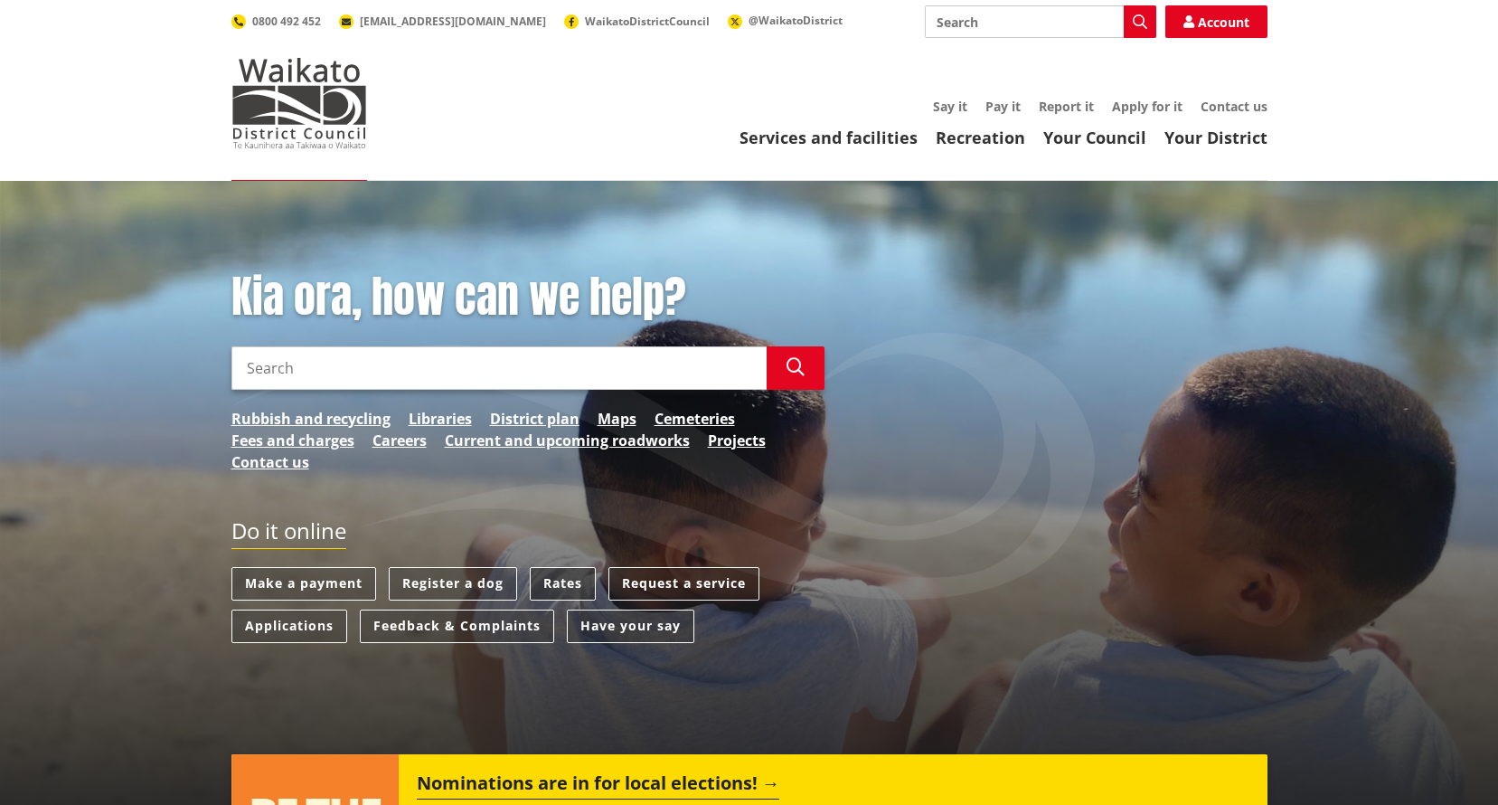
click at [562, 579] on link "Rates" at bounding box center [563, 583] width 66 height 33
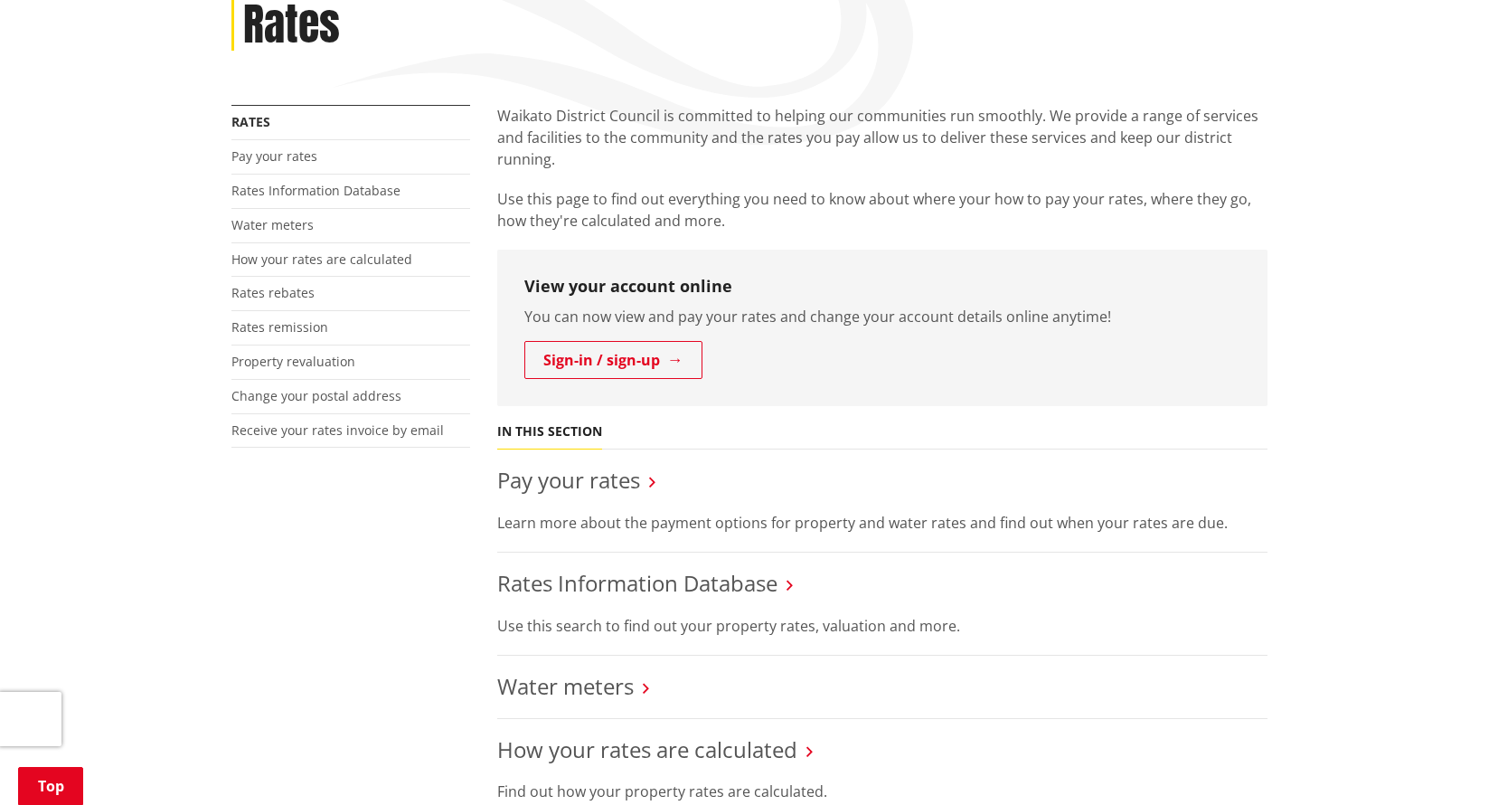
scroll to position [271, 0]
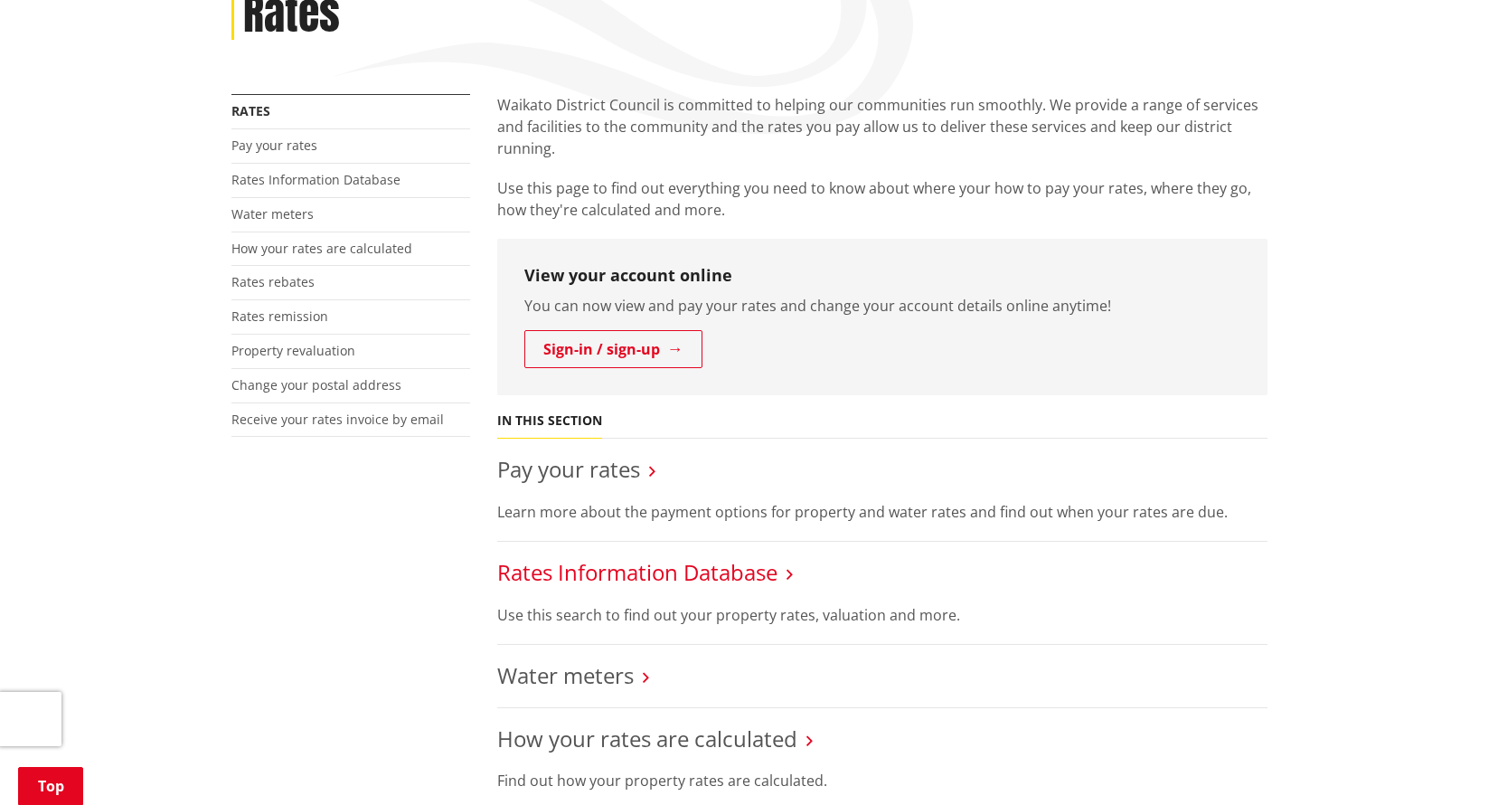
drag, startPoint x: 741, startPoint y: 570, endPoint x: 714, endPoint y: 552, distance: 33.1
click at [740, 570] on link "Rates Information Database" at bounding box center [637, 572] width 280 height 30
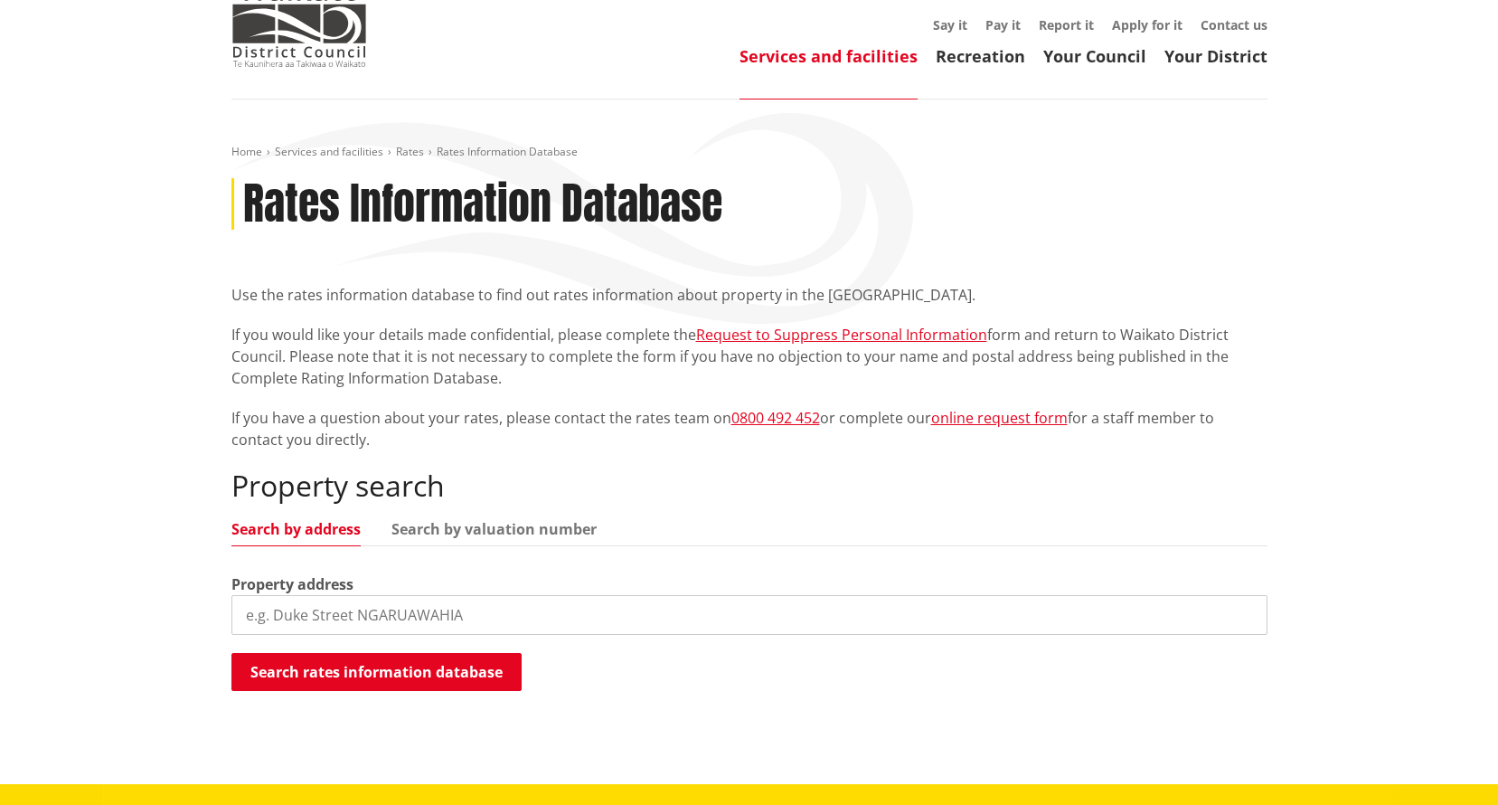
scroll to position [181, 0]
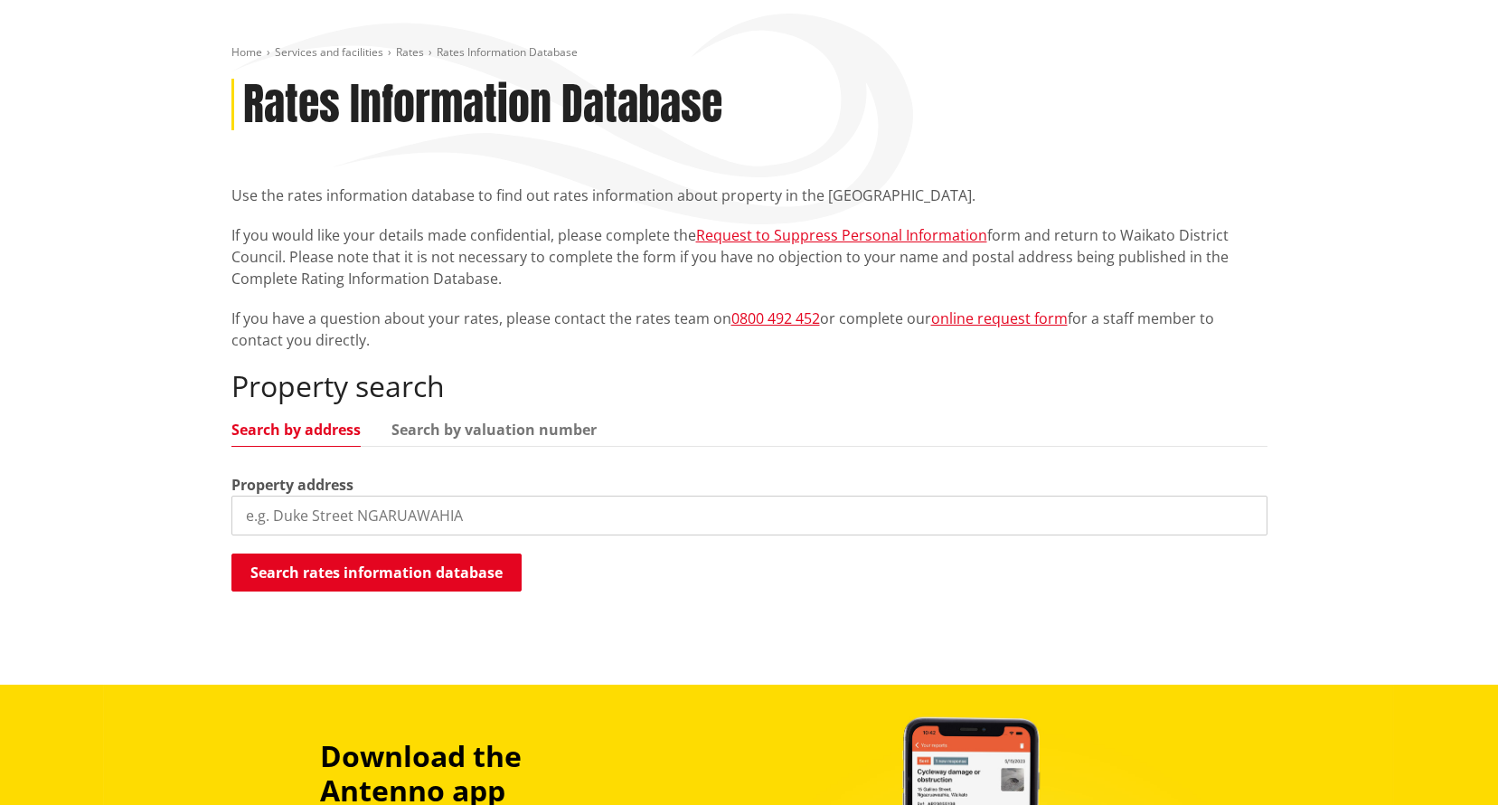
click at [280, 516] on input "search" at bounding box center [749, 515] width 1036 height 40
type input "104 hakanoa street"
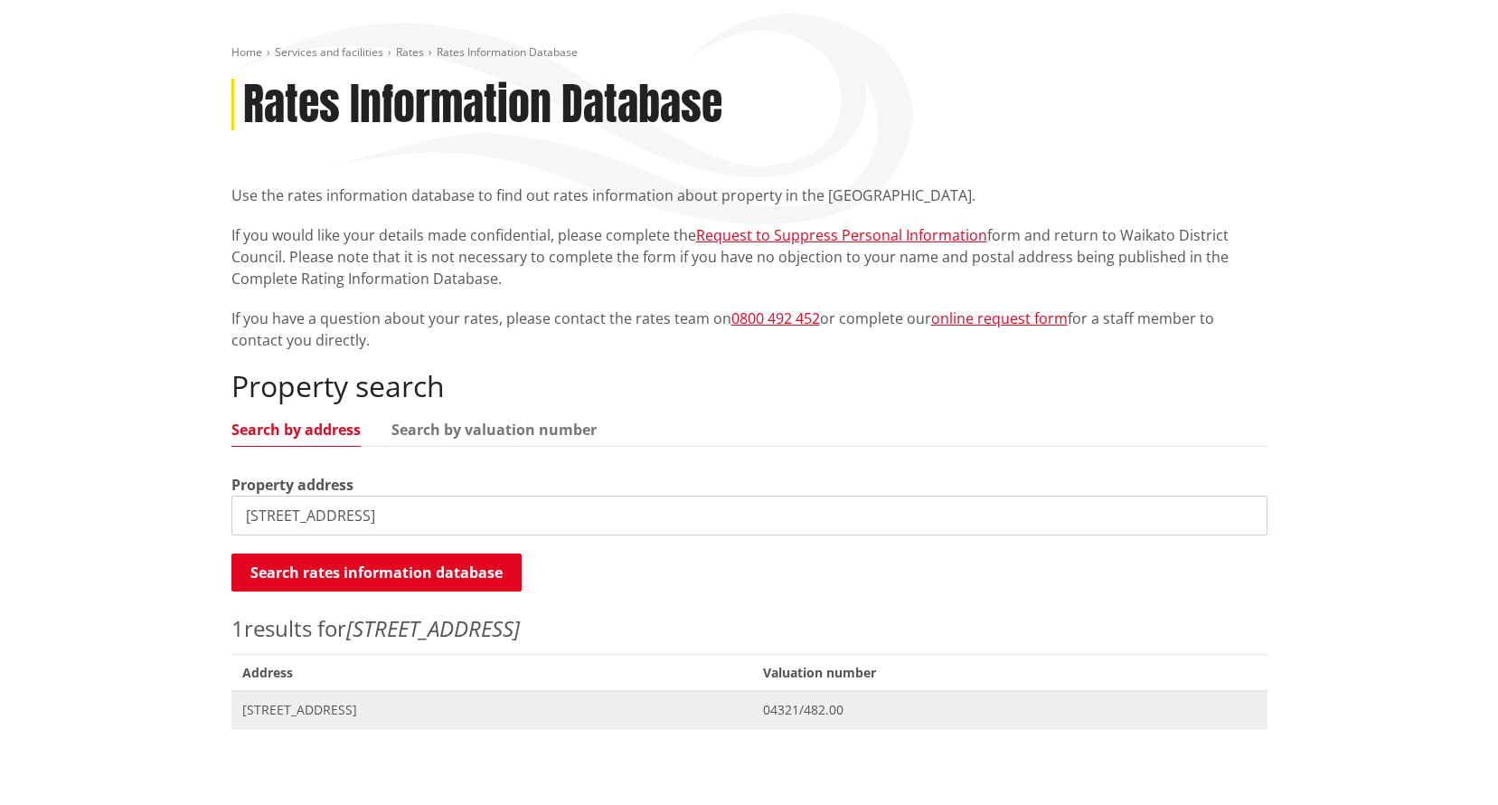
click at [655, 702] on span "104 Hakanoa Street HUNTLY" at bounding box center [492, 710] width 500 height 18
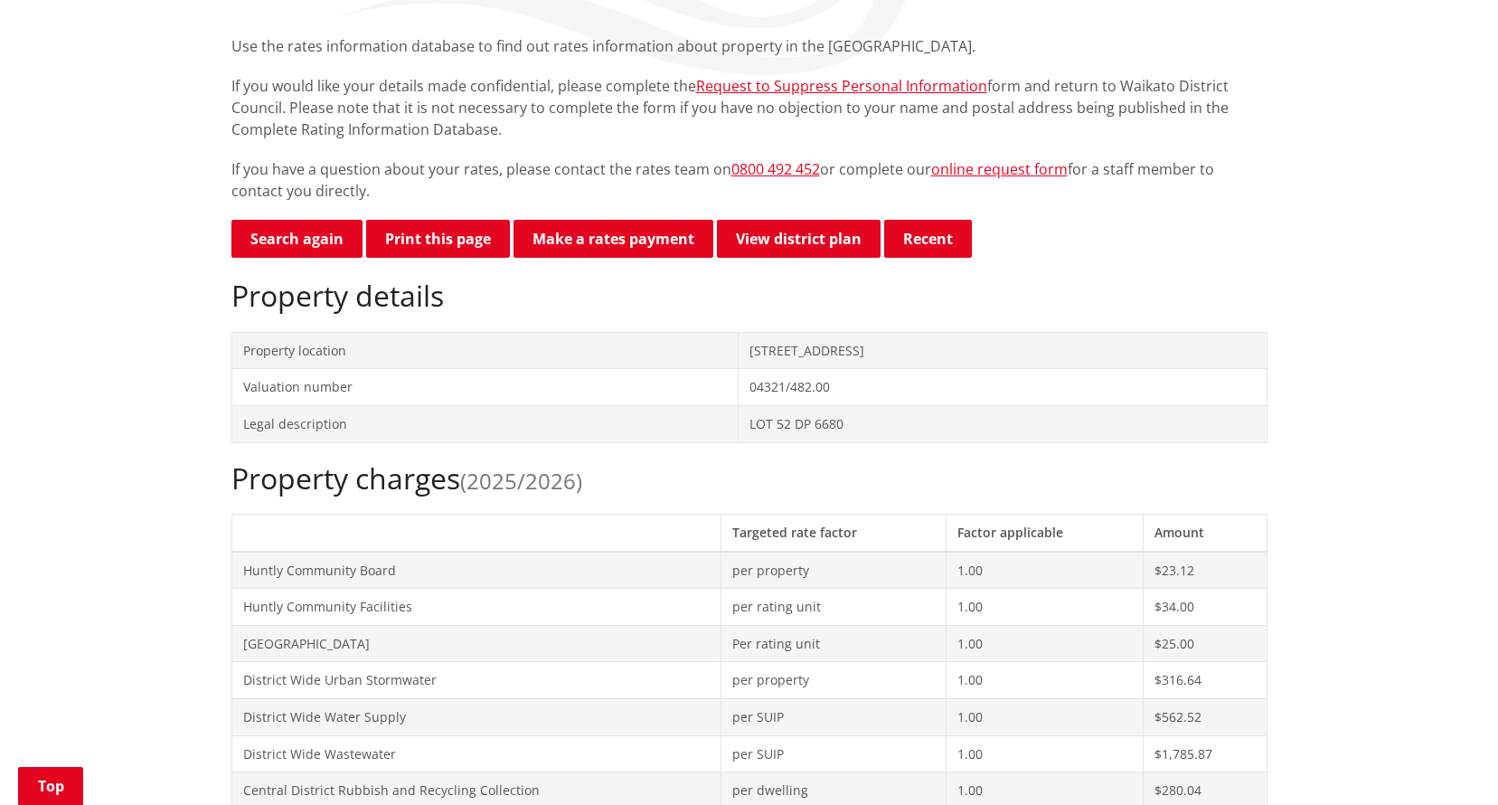
scroll to position [362, 0]
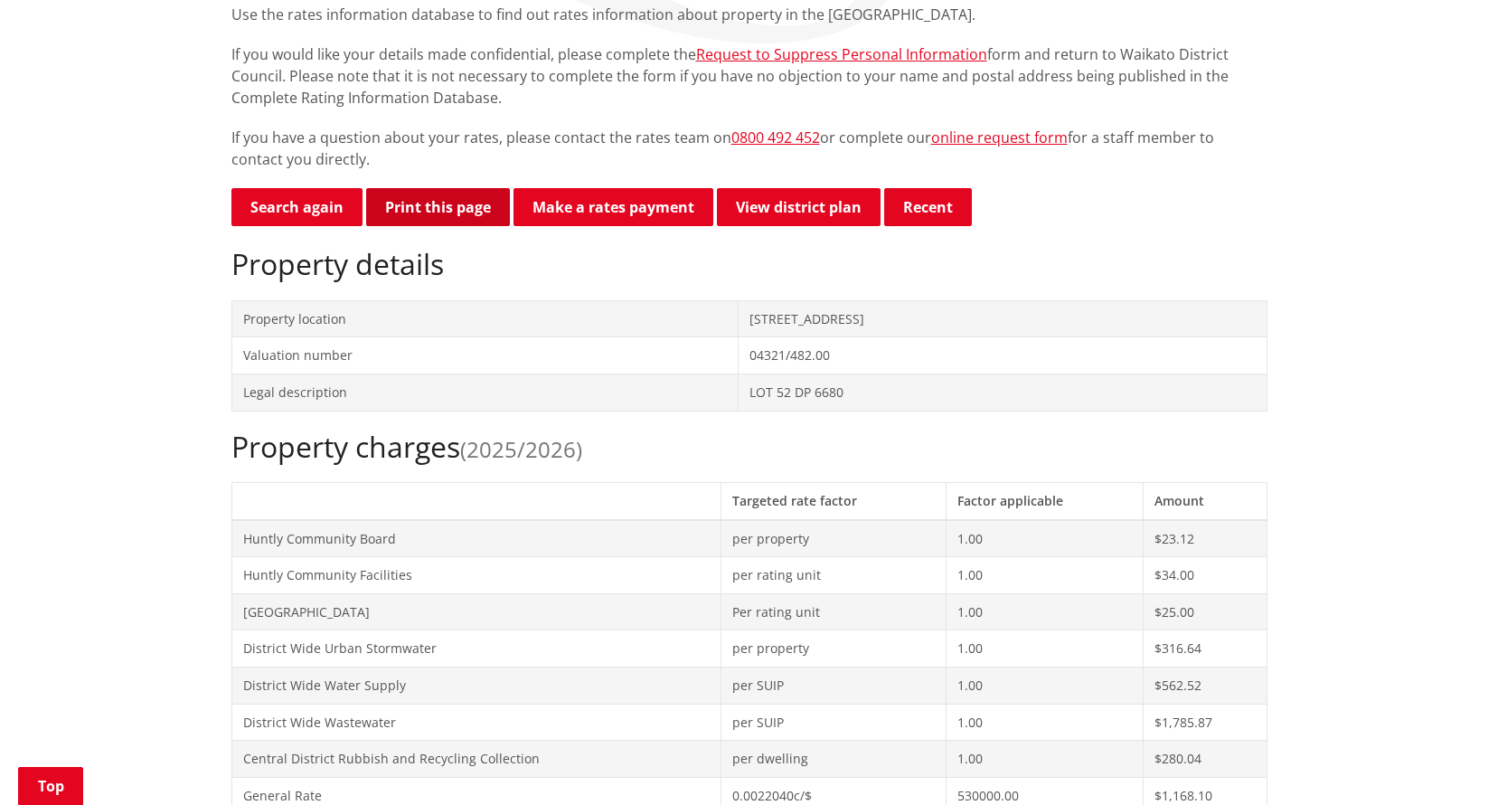
click at [420, 204] on button "Print this page" at bounding box center [438, 207] width 144 height 38
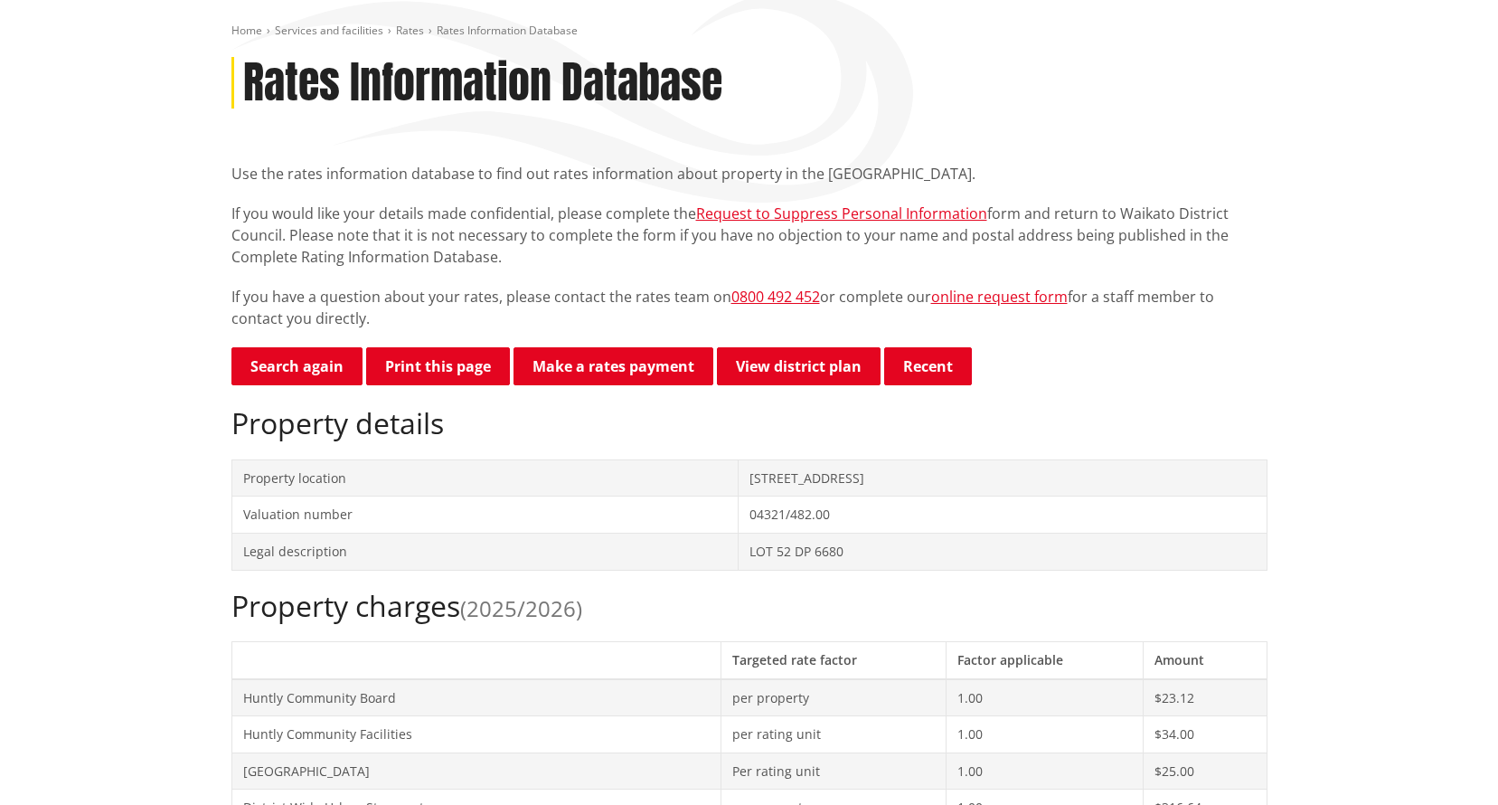
scroll to position [0, 0]
